Goal: Task Accomplishment & Management: Use online tool/utility

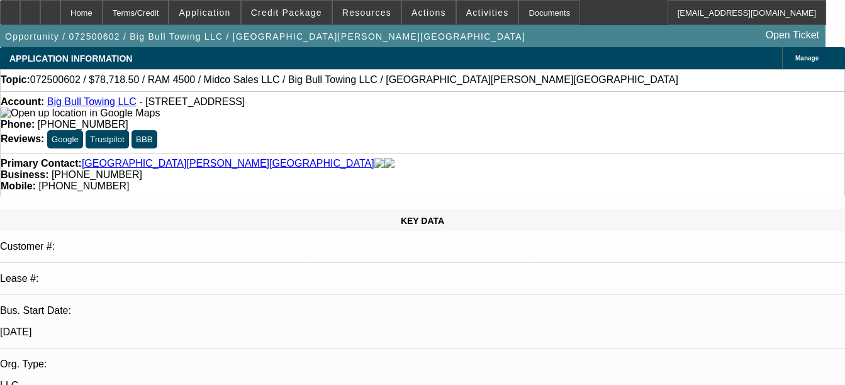
select select "0.1"
select select "2"
select select "0.1"
select select "4"
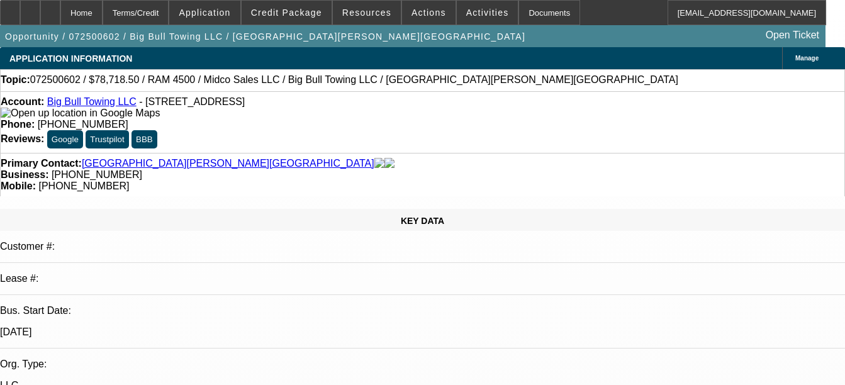
select select "0.1"
select select "2"
select select "0.1"
select select "4"
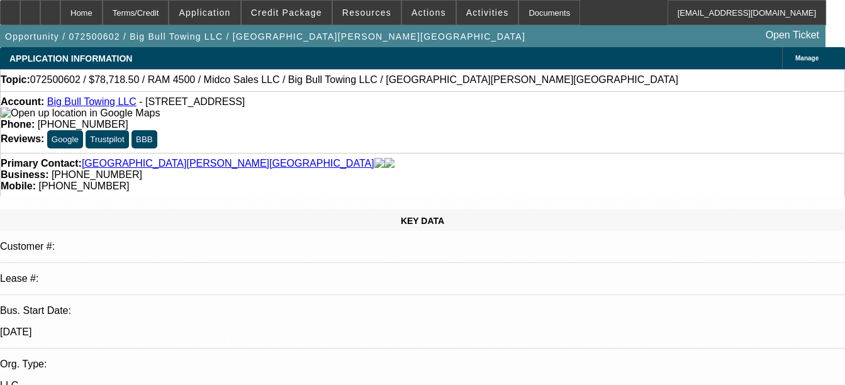
select select "0.1"
select select "2"
select select "0.1"
select select "4"
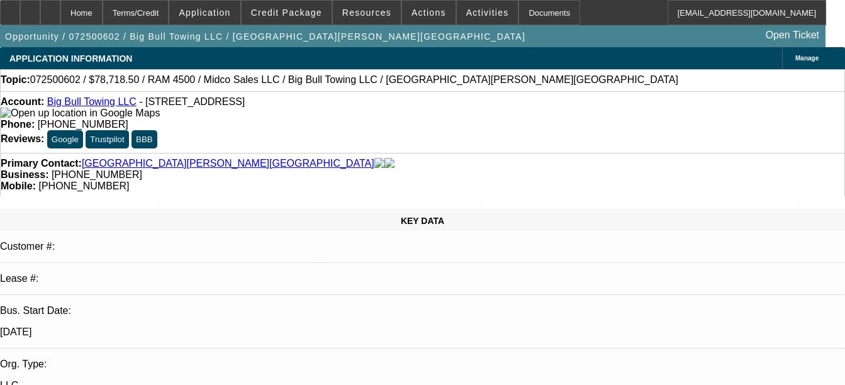
select select "0.1"
select select "2"
select select "0.1"
select select "4"
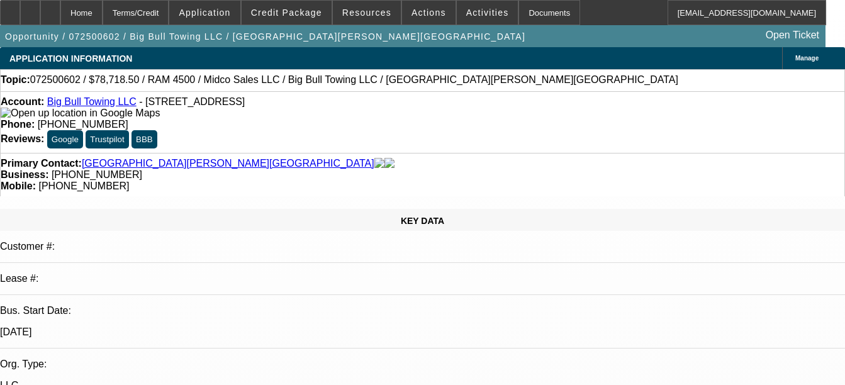
scroll to position [2329, 0]
